Goal: Task Accomplishment & Management: Complete application form

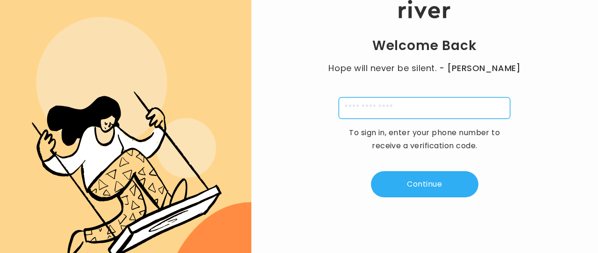
click at [402, 104] on input "tel" at bounding box center [425, 108] width 172 height 22
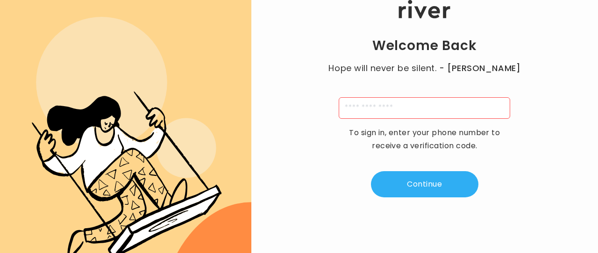
drag, startPoint x: 369, startPoint y: 177, endPoint x: 358, endPoint y: 126, distance: 52.2
click at [358, 126] on div "Welcome Back Hope will never be silent. - Harvey Milk To sign in, enter your ph…" at bounding box center [424, 98] width 347 height 197
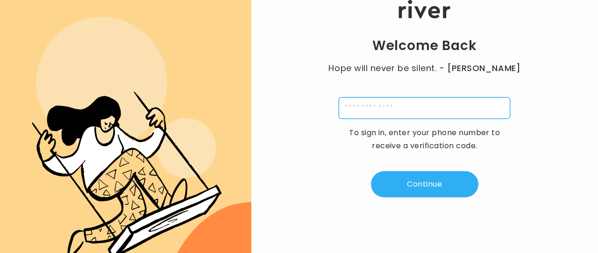
click at [348, 105] on input "tel" at bounding box center [425, 108] width 172 height 22
type input "*"
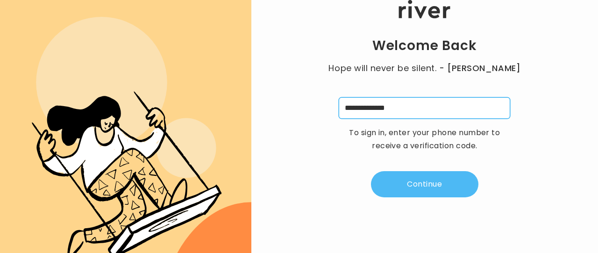
type input "**********"
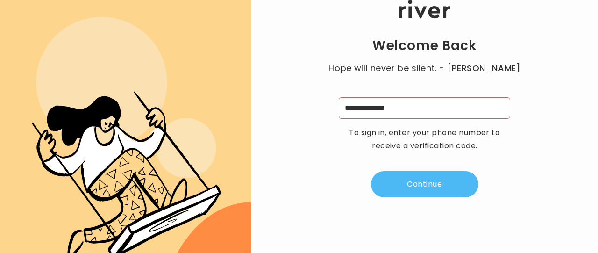
click at [408, 185] on button "Continue" at bounding box center [425, 184] width 108 height 26
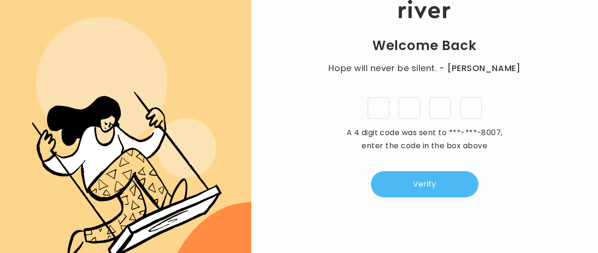
type input "*"
click at [447, 178] on button "Verify" at bounding box center [425, 184] width 108 height 26
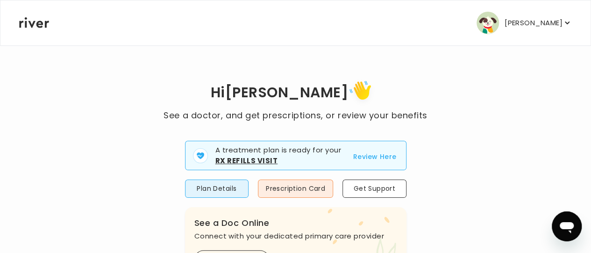
click at [382, 156] on button "Review Here" at bounding box center [374, 156] width 43 height 11
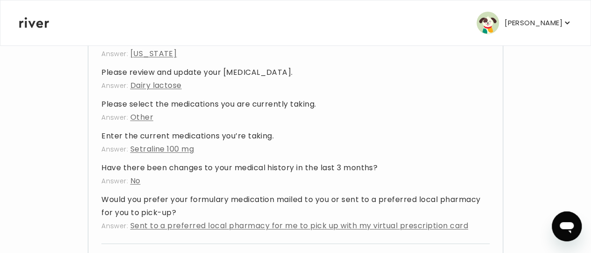
scroll to position [1122, 0]
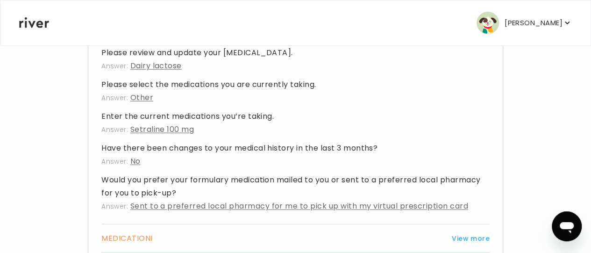
click at [186, 135] on span "Setraline 100 mg" at bounding box center [162, 129] width 64 height 11
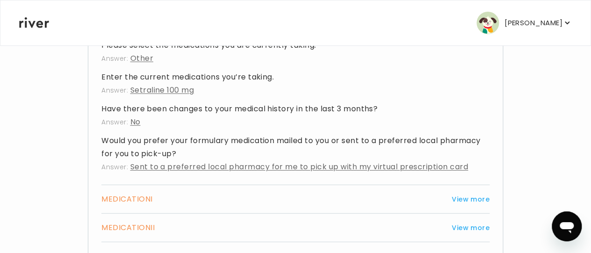
scroll to position [1215, 0]
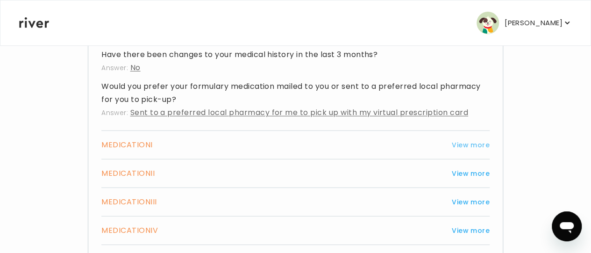
click at [479, 151] on button "View more" at bounding box center [471, 144] width 38 height 11
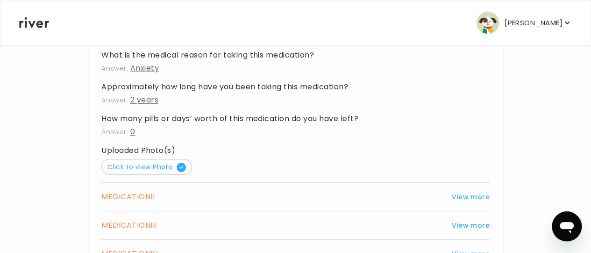
scroll to position [1449, 0]
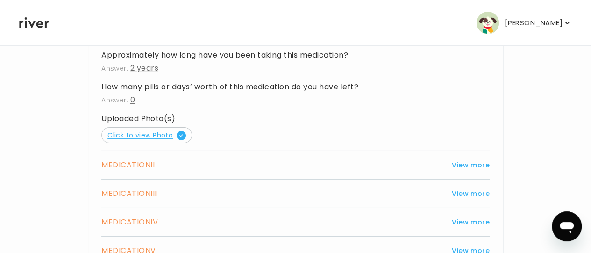
click at [164, 140] on span "Click to view Photo" at bounding box center [147, 134] width 79 height 9
click at [467, 199] on button "View more" at bounding box center [471, 193] width 38 height 11
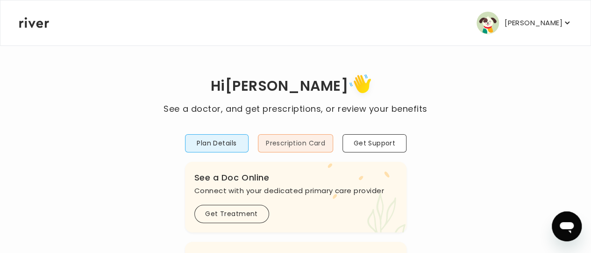
click at [329, 142] on button "Prescription Card" at bounding box center [295, 143] width 75 height 18
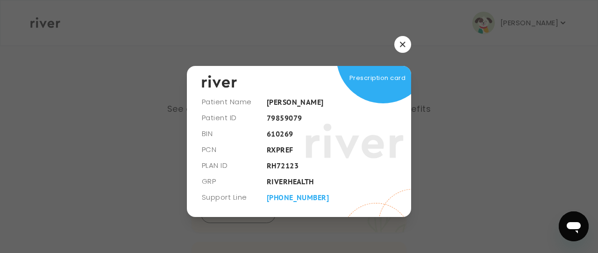
click at [407, 39] on button "button" at bounding box center [403, 44] width 17 height 17
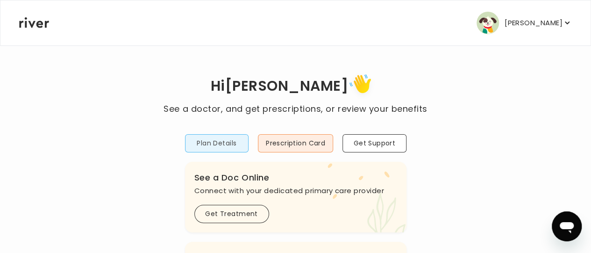
click at [207, 144] on button "Plan Details" at bounding box center [217, 143] width 64 height 18
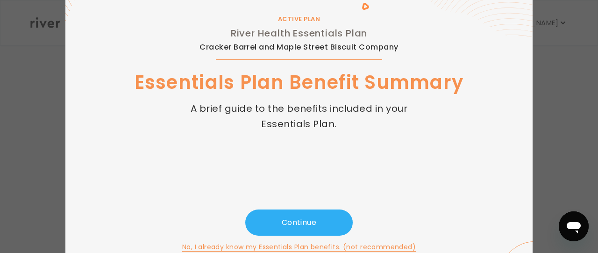
scroll to position [80, 0]
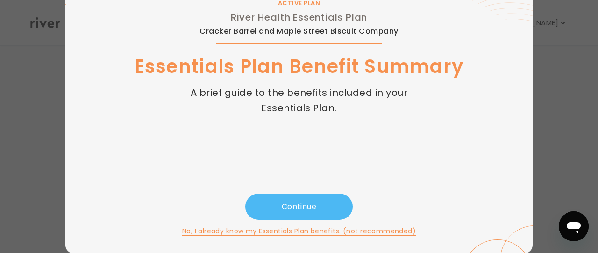
click at [319, 206] on button "Continue" at bounding box center [299, 207] width 108 height 26
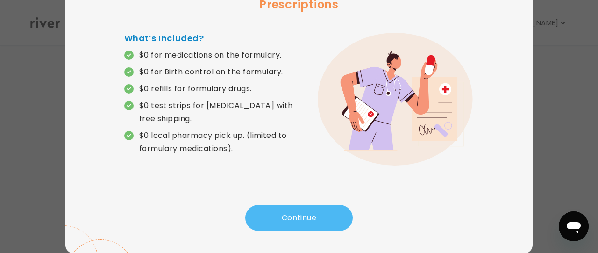
click at [315, 223] on button "Continue" at bounding box center [299, 218] width 108 height 26
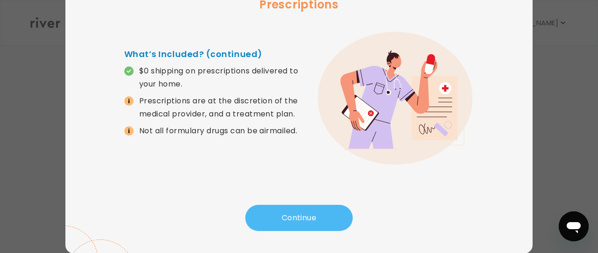
click at [312, 213] on button "Continue" at bounding box center [299, 218] width 108 height 26
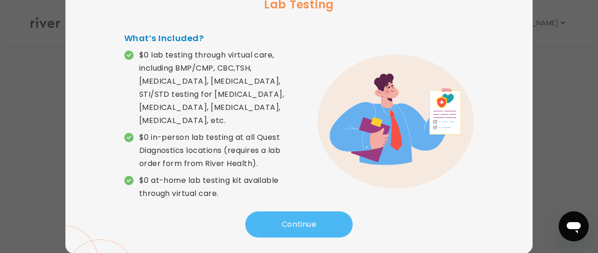
click at [309, 211] on button "Continue" at bounding box center [299, 224] width 108 height 26
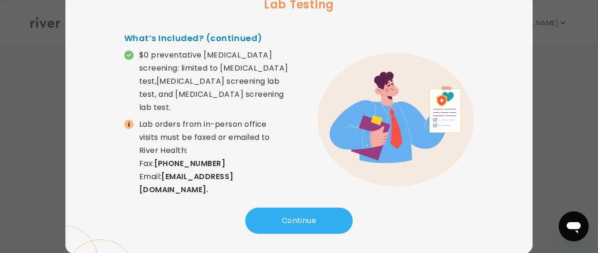
drag, startPoint x: 307, startPoint y: 201, endPoint x: 429, endPoint y: 246, distance: 130.4
click at [367, 222] on div "5 / 15 Lab Testing What’s Included? (continued) $0 preventative [MEDICAL_DATA] …" at bounding box center [298, 102] width 467 height 304
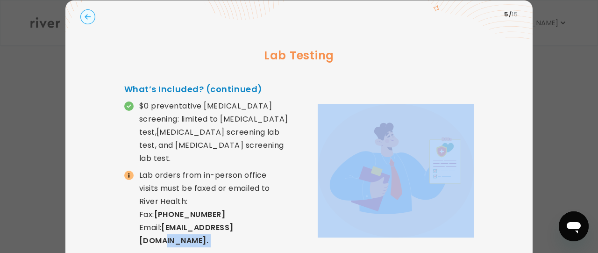
scroll to position [0, 0]
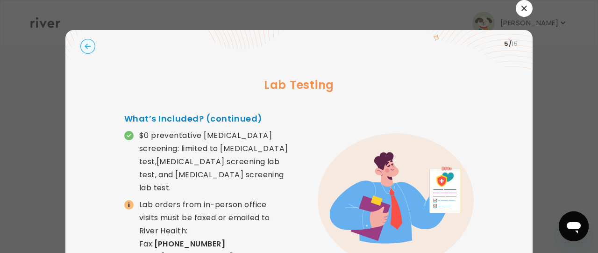
click at [80, 40] on div "5 / 15" at bounding box center [299, 43] width 438 height 13
click at [86, 42] on circle "button" at bounding box center [88, 46] width 14 height 14
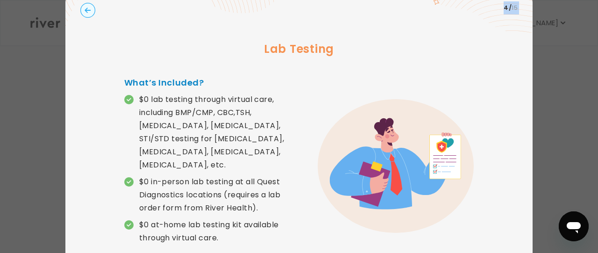
scroll to position [80, 0]
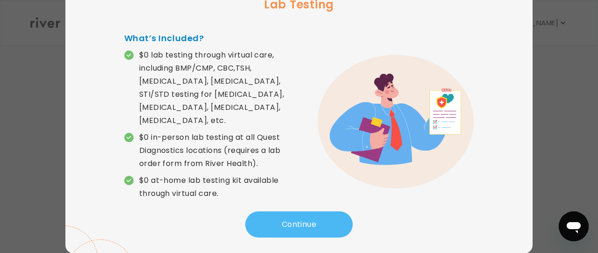
click at [287, 211] on button "Continue" at bounding box center [299, 224] width 108 height 26
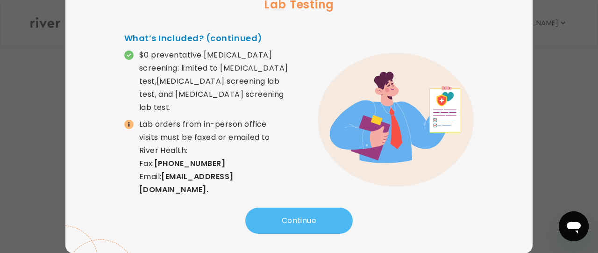
click at [293, 215] on button "Continue" at bounding box center [299, 221] width 108 height 26
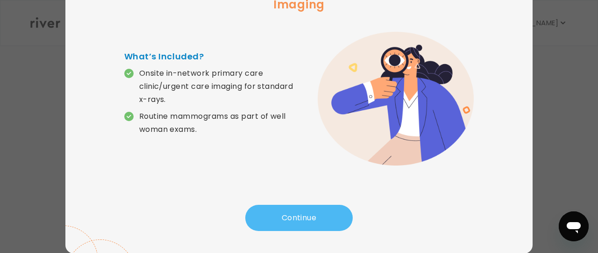
click at [294, 215] on button "Continue" at bounding box center [299, 218] width 108 height 26
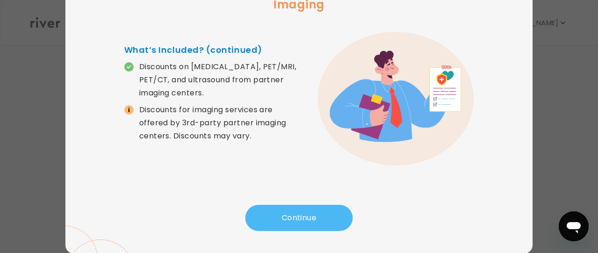
click at [308, 215] on button "Continue" at bounding box center [299, 218] width 108 height 26
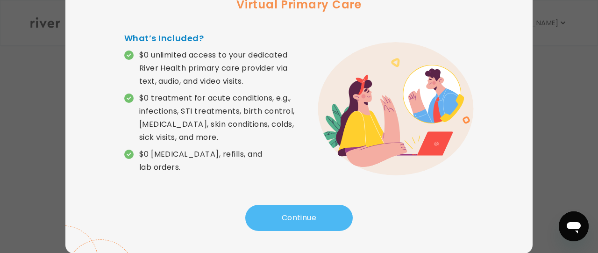
click at [307, 212] on button "Continue" at bounding box center [299, 218] width 108 height 26
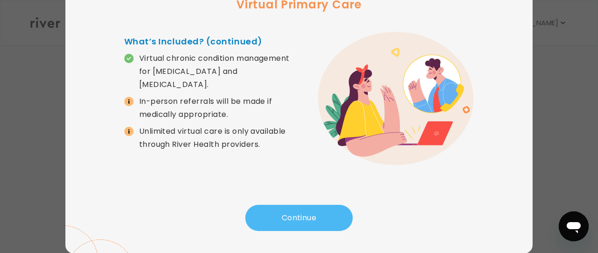
click at [302, 216] on button "Continue" at bounding box center [299, 218] width 108 height 26
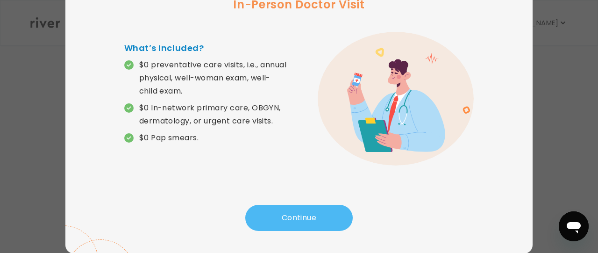
click at [301, 206] on button "Continue" at bounding box center [299, 218] width 108 height 26
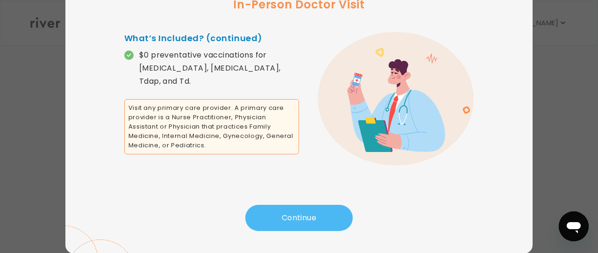
click at [299, 217] on button "Continue" at bounding box center [299, 218] width 108 height 26
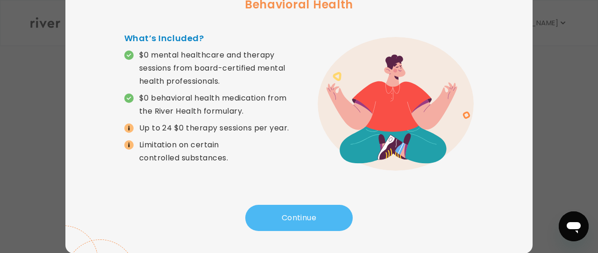
click at [293, 221] on button "Continue" at bounding box center [299, 218] width 108 height 26
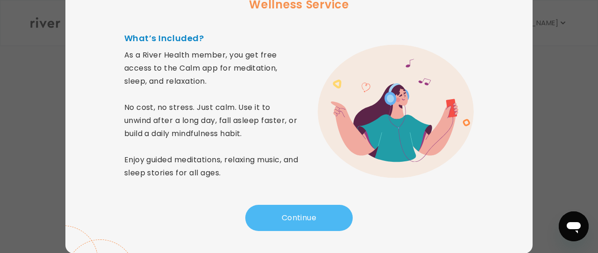
click at [292, 221] on button "Continue" at bounding box center [299, 218] width 108 height 26
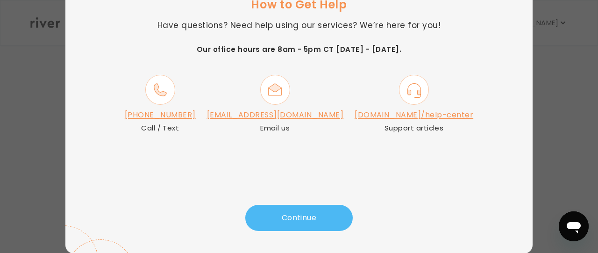
click at [311, 215] on button "Continue" at bounding box center [299, 218] width 108 height 26
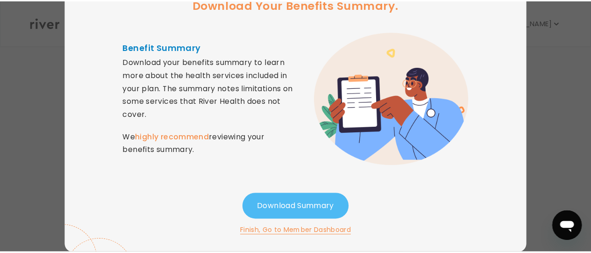
scroll to position [69, 0]
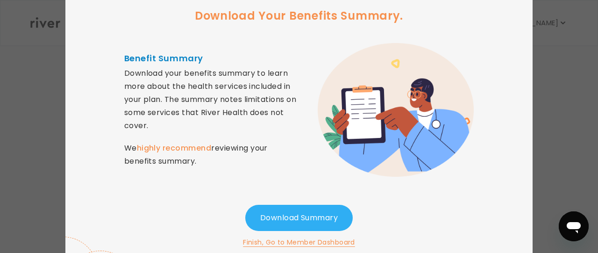
click at [308, 215] on button "Download Summary" at bounding box center [299, 218] width 108 height 26
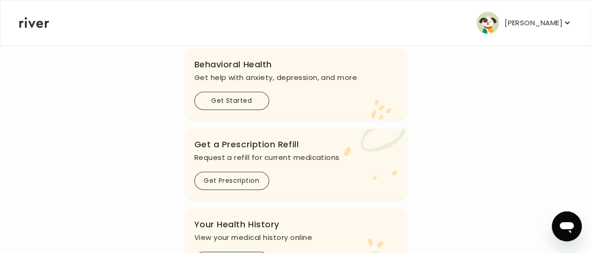
scroll to position [186, 0]
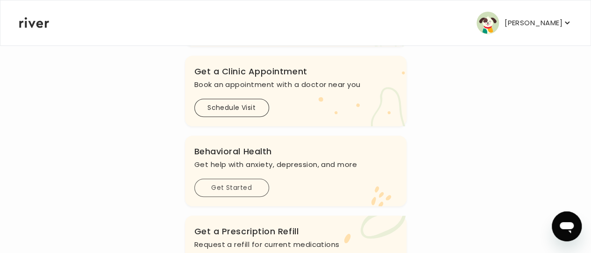
click at [237, 188] on button "Get Started" at bounding box center [231, 188] width 75 height 18
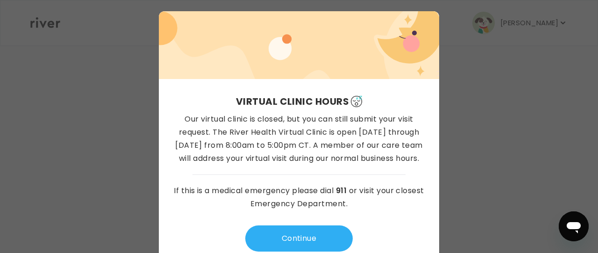
scroll to position [36, 0]
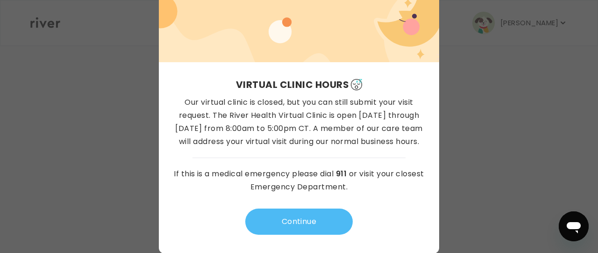
click at [311, 215] on button "Continue" at bounding box center [299, 221] width 108 height 26
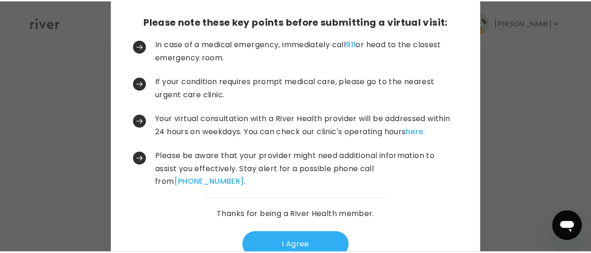
scroll to position [61, 0]
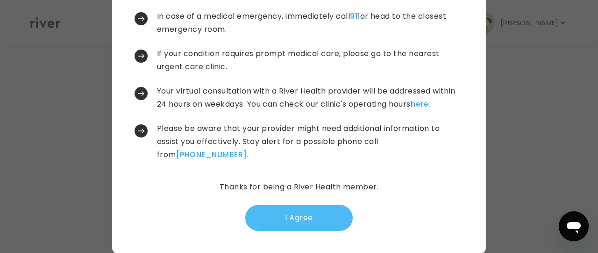
click at [301, 214] on button "I Agree" at bounding box center [299, 218] width 108 height 26
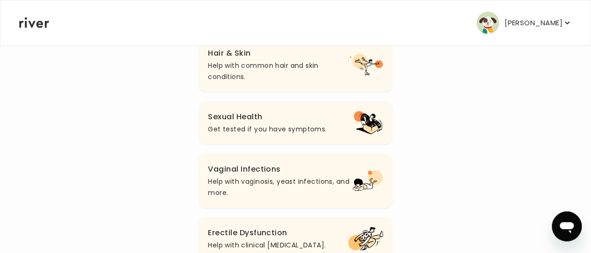
scroll to position [465, 0]
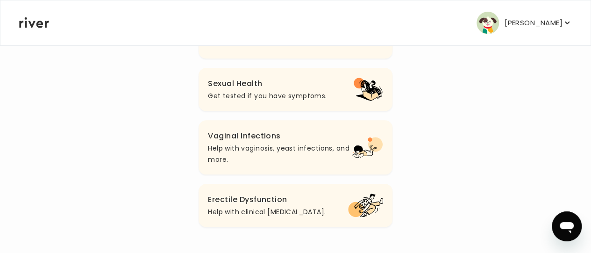
click at [284, 213] on p "Help with clinical [MEDICAL_DATA]." at bounding box center [267, 211] width 118 height 11
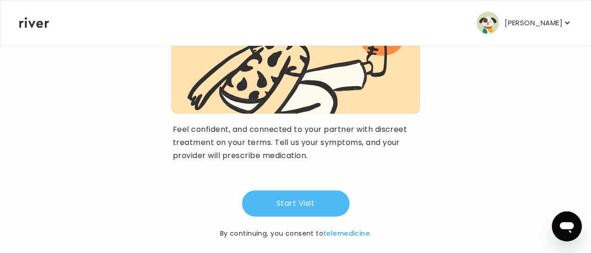
scroll to position [155, 0]
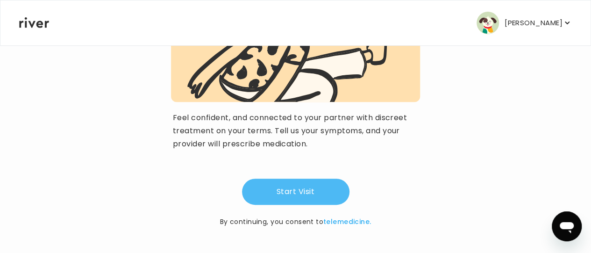
click at [288, 193] on button "Start Visit" at bounding box center [296, 192] width 108 height 26
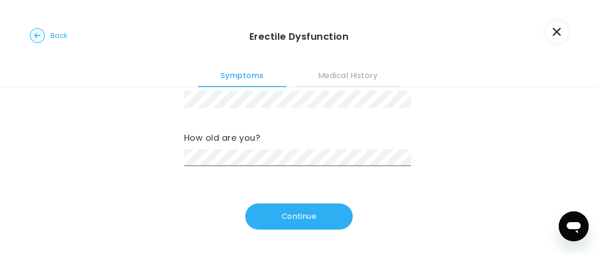
click at [307, 212] on button "Continue" at bounding box center [299, 216] width 108 height 26
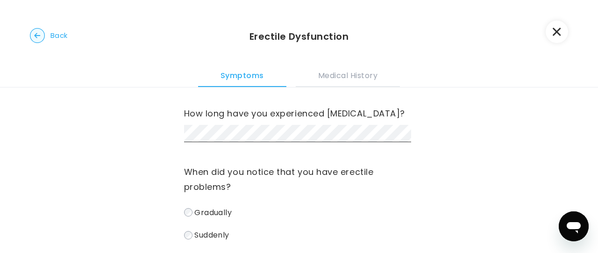
click at [286, 137] on div "How long have you experienced [MEDICAL_DATA]?" at bounding box center [299, 124] width 230 height 36
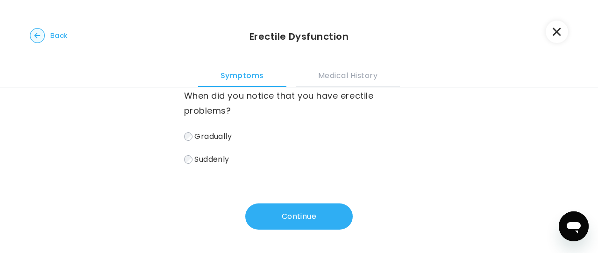
scroll to position [91, 0]
click at [194, 134] on span "Gradually" at bounding box center [212, 136] width 37 height 11
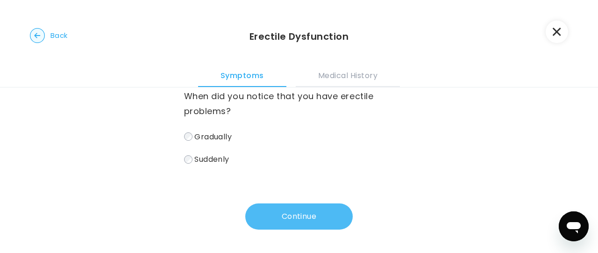
click at [321, 219] on button "Continue" at bounding box center [299, 216] width 108 height 26
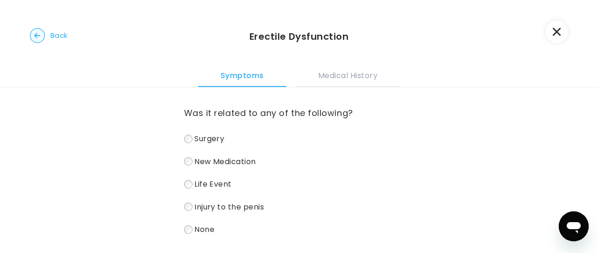
scroll to position [0, 0]
click at [194, 160] on span "New Medication" at bounding box center [225, 161] width 62 height 11
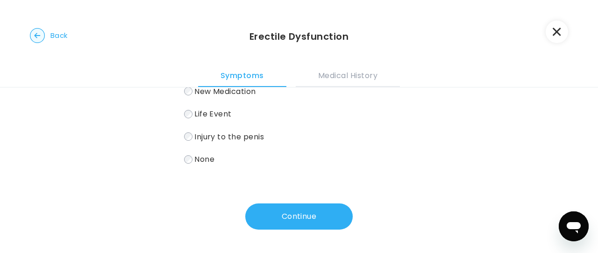
click at [269, 214] on button "Continue" at bounding box center [299, 216] width 108 height 26
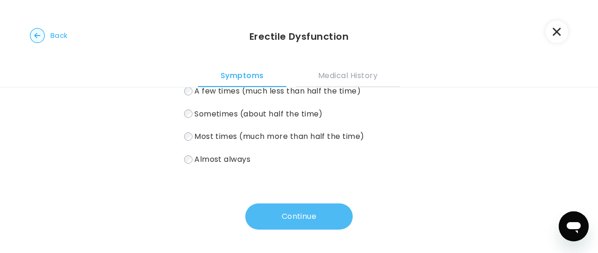
click at [311, 223] on button "Continue" at bounding box center [299, 216] width 108 height 26
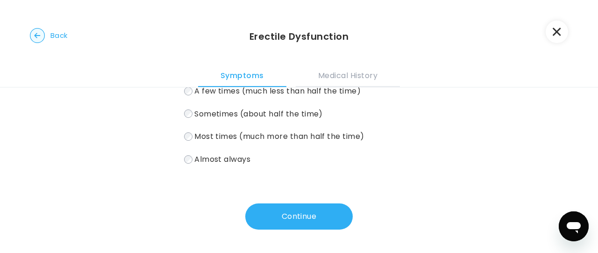
click at [320, 221] on button "Continue" at bounding box center [299, 216] width 108 height 26
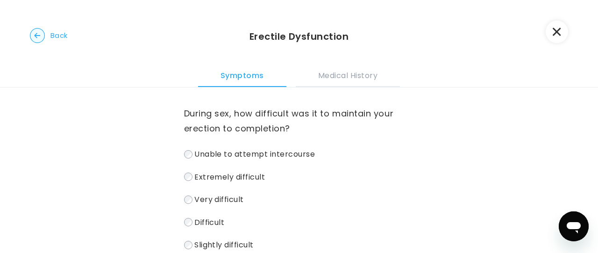
scroll to position [109, 0]
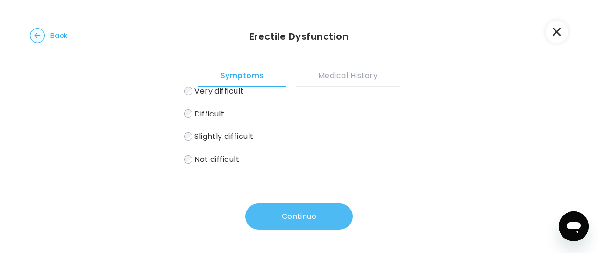
click at [310, 217] on button "Continue" at bounding box center [299, 216] width 108 height 26
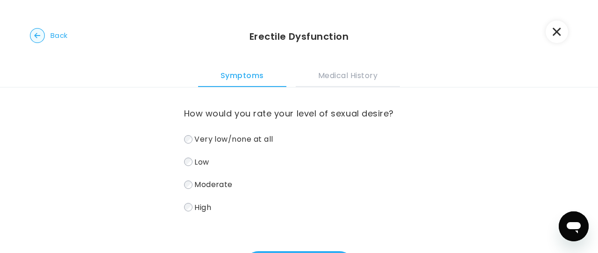
click at [188, 180] on label "Moderate" at bounding box center [299, 185] width 230 height 14
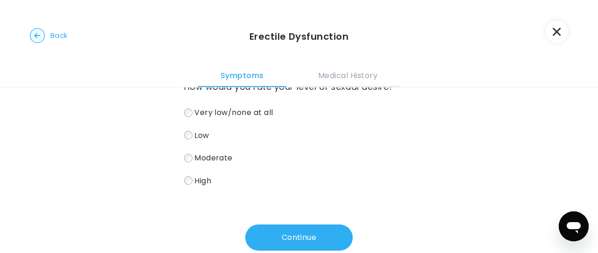
scroll to position [48, 0]
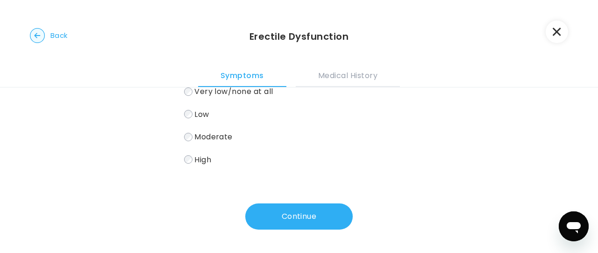
click at [318, 220] on button "Continue" at bounding box center [299, 216] width 108 height 26
drag, startPoint x: 327, startPoint y: 221, endPoint x: 316, endPoint y: 207, distance: 18.0
click at [324, 214] on button "Continue" at bounding box center [299, 216] width 108 height 26
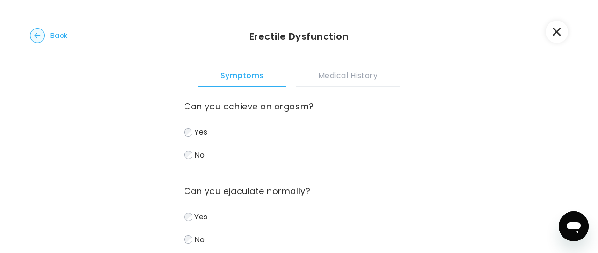
scroll to position [0, 0]
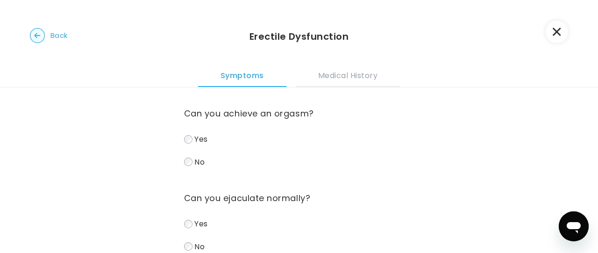
click at [184, 158] on label "No" at bounding box center [299, 162] width 230 height 14
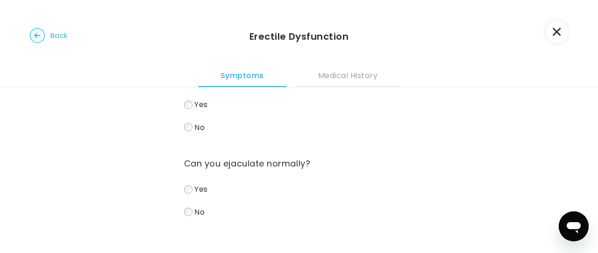
scroll to position [47, 0]
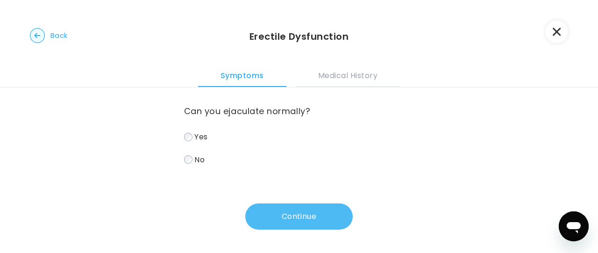
click at [322, 218] on button "Continue" at bounding box center [299, 216] width 108 height 26
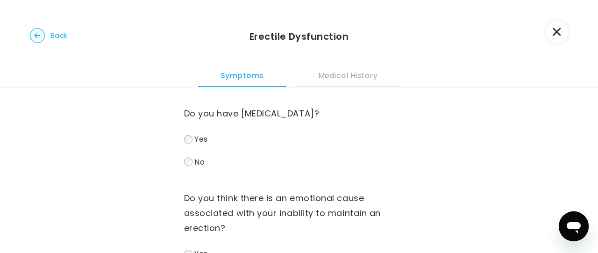
scroll to position [93, 0]
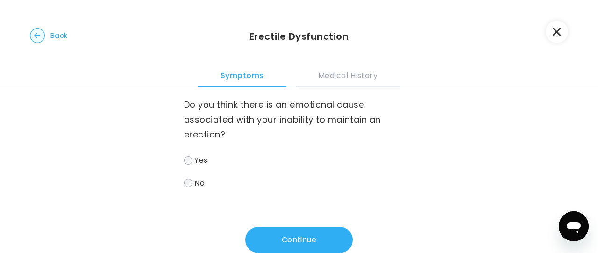
click at [302, 235] on button "Continue" at bounding box center [299, 240] width 108 height 26
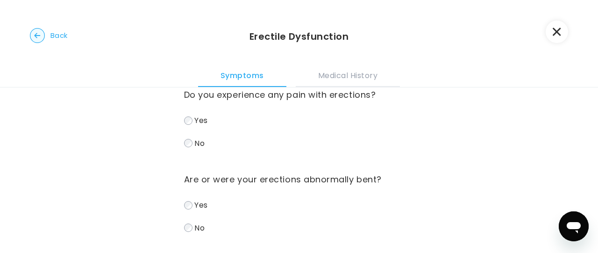
scroll to position [0, 0]
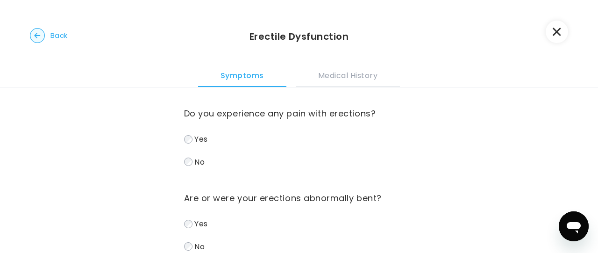
click at [190, 162] on label "No" at bounding box center [299, 162] width 230 height 14
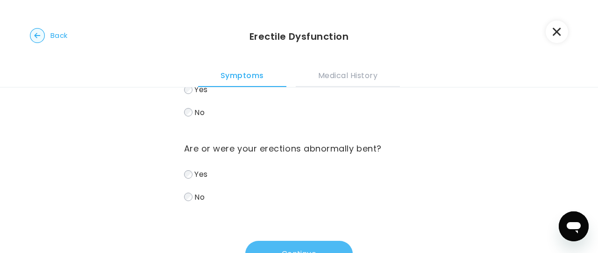
scroll to position [87, 0]
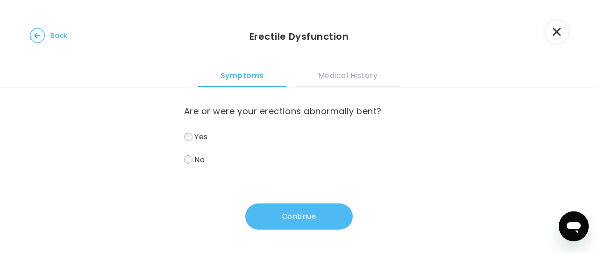
click at [294, 226] on button "Continue" at bounding box center [299, 216] width 108 height 26
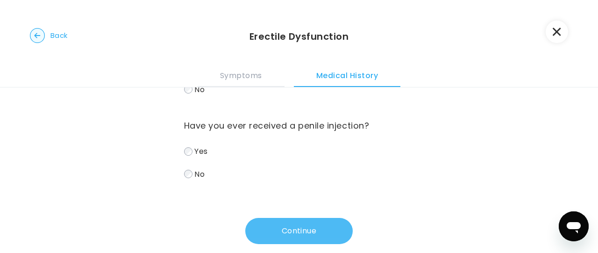
click at [312, 218] on button "Continue" at bounding box center [299, 231] width 108 height 26
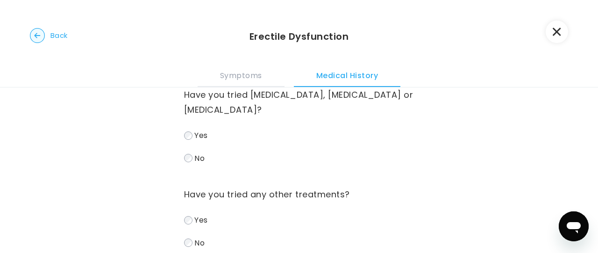
scroll to position [0, 0]
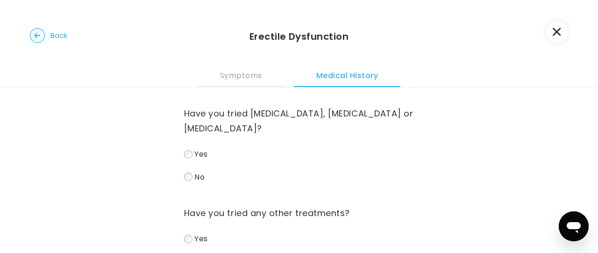
click at [184, 170] on label "No" at bounding box center [299, 177] width 230 height 14
drag, startPoint x: 182, startPoint y: 158, endPoint x: 254, endPoint y: 233, distance: 103.8
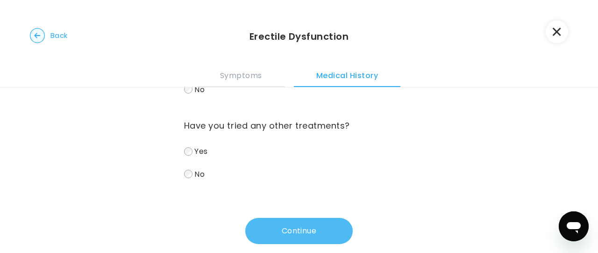
click at [304, 218] on button "Continue" at bounding box center [299, 231] width 108 height 26
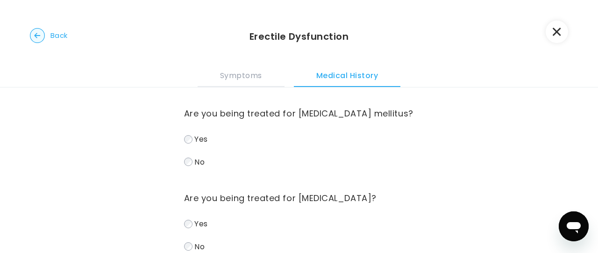
scroll to position [87, 0]
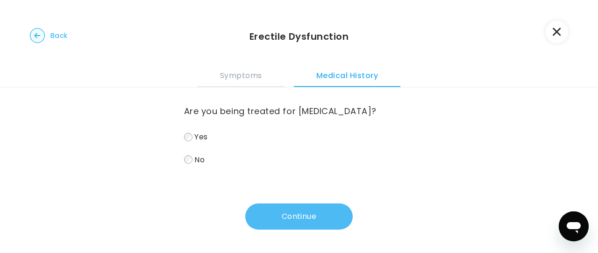
click at [307, 220] on button "Continue" at bounding box center [299, 216] width 108 height 26
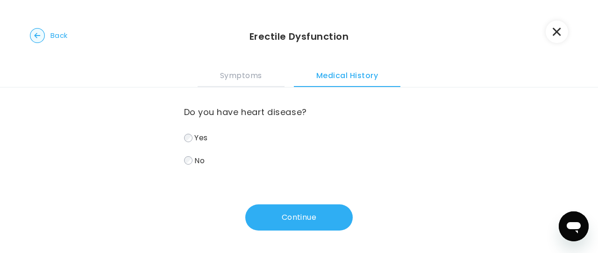
scroll to position [102, 0]
click at [287, 213] on button "Continue" at bounding box center [299, 216] width 108 height 26
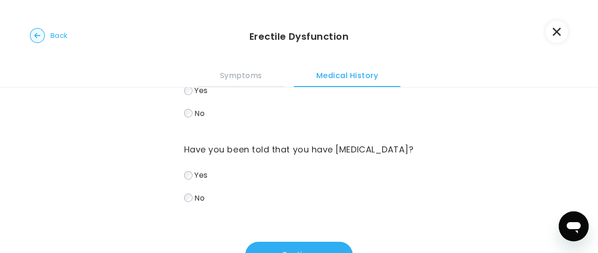
scroll to position [93, 0]
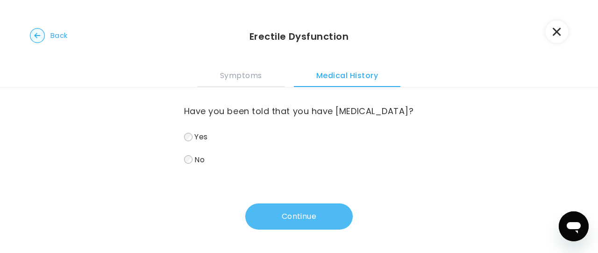
drag, startPoint x: 306, startPoint y: 228, endPoint x: 308, endPoint y: 223, distance: 4.9
click at [308, 225] on button "Continue" at bounding box center [299, 216] width 108 height 26
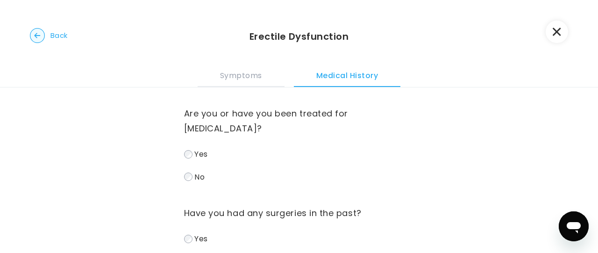
scroll to position [47, 0]
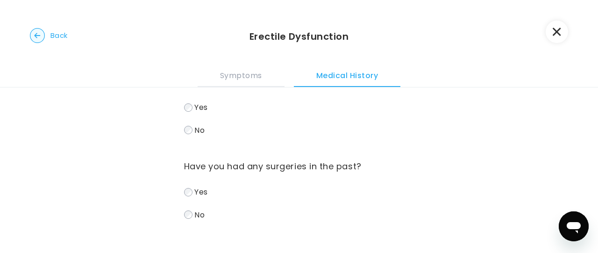
click at [185, 208] on label "No" at bounding box center [299, 215] width 230 height 14
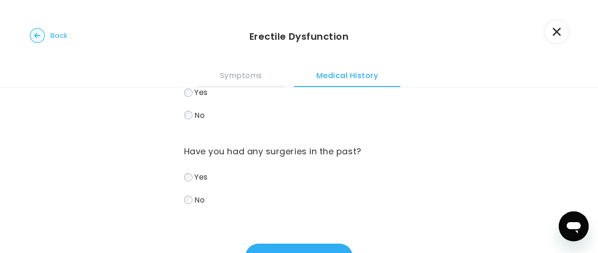
scroll to position [87, 0]
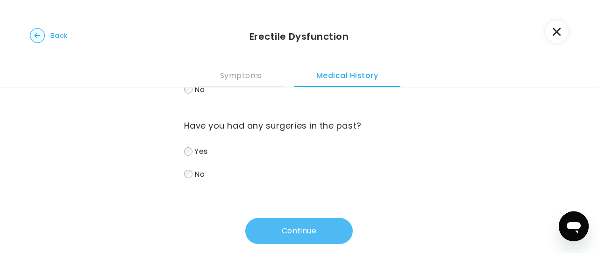
click at [301, 218] on button "Continue" at bounding box center [299, 231] width 108 height 26
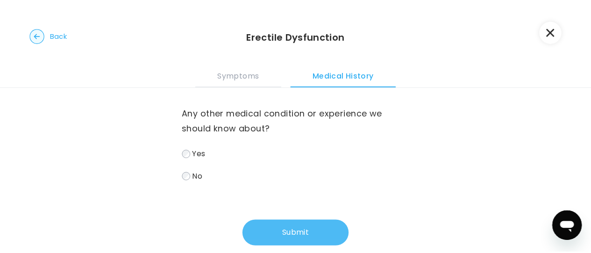
scroll to position [0, 0]
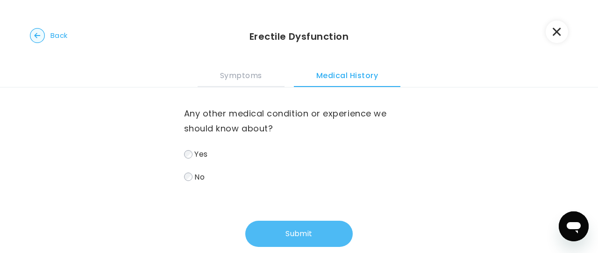
click at [321, 231] on button "Submit" at bounding box center [299, 234] width 108 height 26
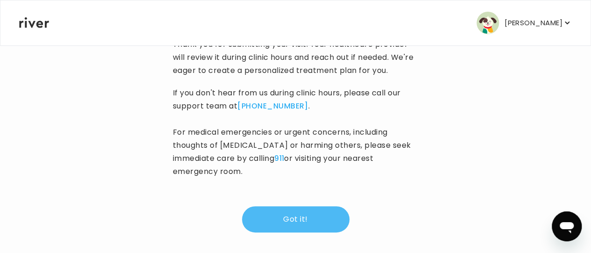
scroll to position [228, 0]
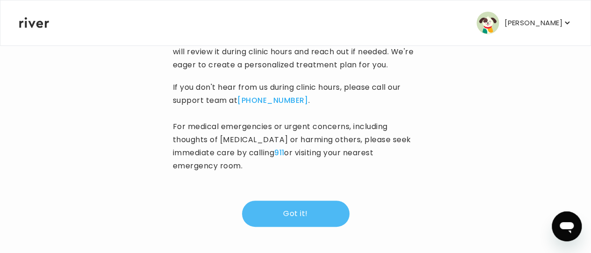
click at [331, 216] on button "Got it!" at bounding box center [296, 214] width 108 height 26
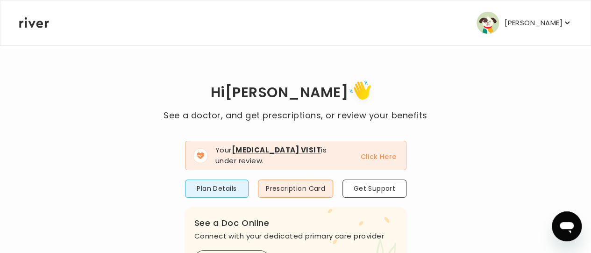
click at [383, 156] on button "Click Here" at bounding box center [378, 156] width 36 height 11
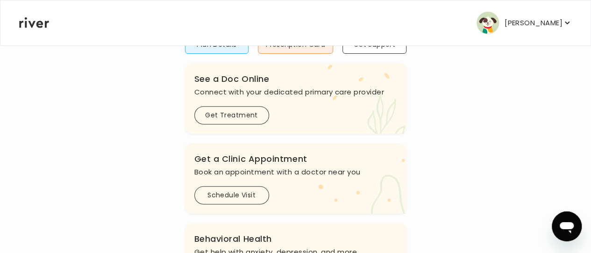
scroll to position [187, 0]
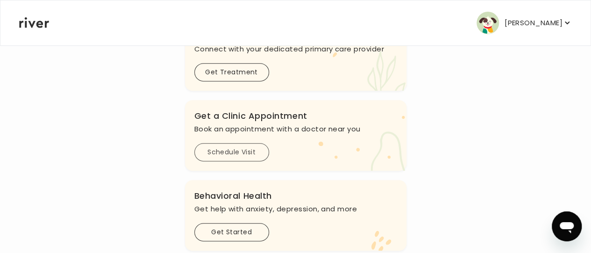
click at [231, 148] on button "Schedule Visit" at bounding box center [231, 152] width 75 height 18
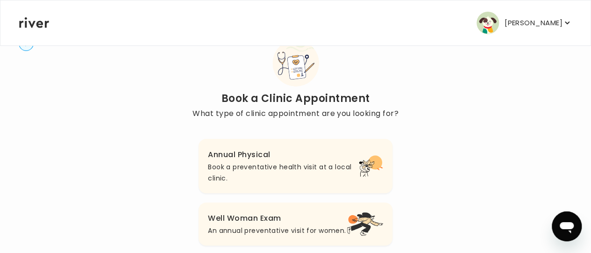
scroll to position [25, 0]
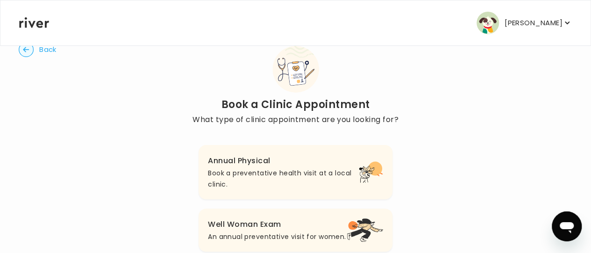
click at [273, 167] on p "Book a preventative health visit at a local clinic." at bounding box center [283, 178] width 151 height 22
